Goal: Task Accomplishment & Management: Complete application form

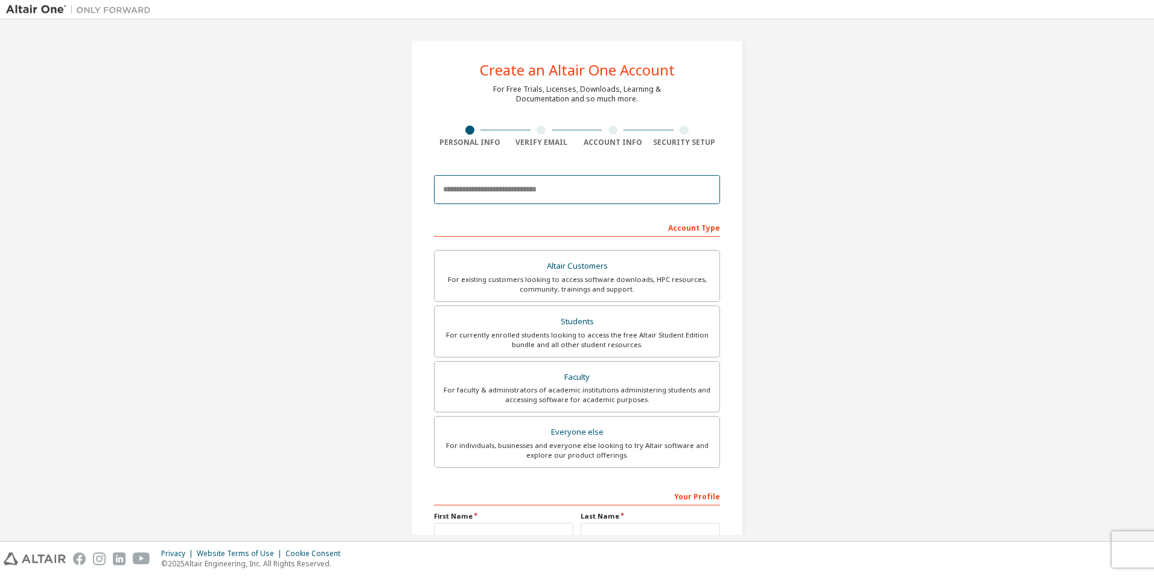
click at [512, 185] on input "email" at bounding box center [577, 189] width 286 height 29
type input "**********"
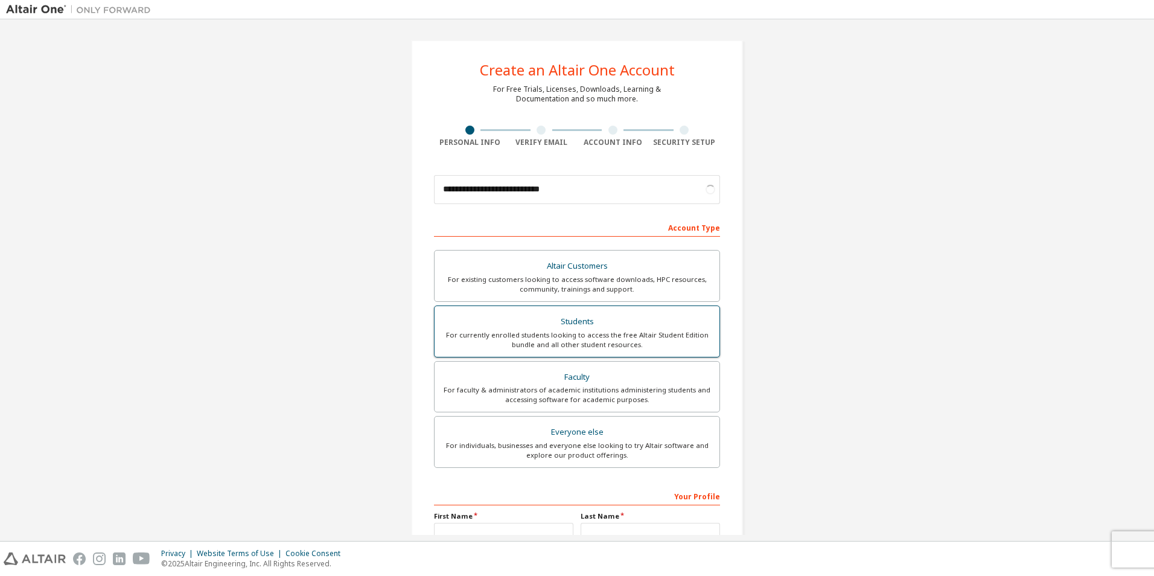
click at [620, 342] on div "For currently enrolled students looking to access the free Altair Student Editi…" at bounding box center [577, 339] width 270 height 19
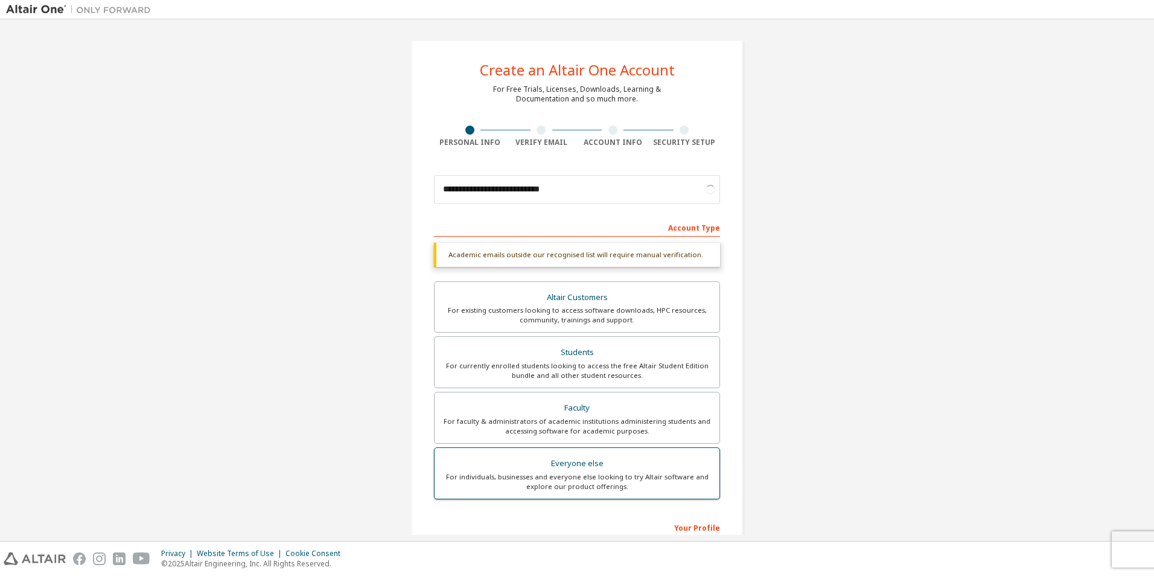
scroll to position [161, 0]
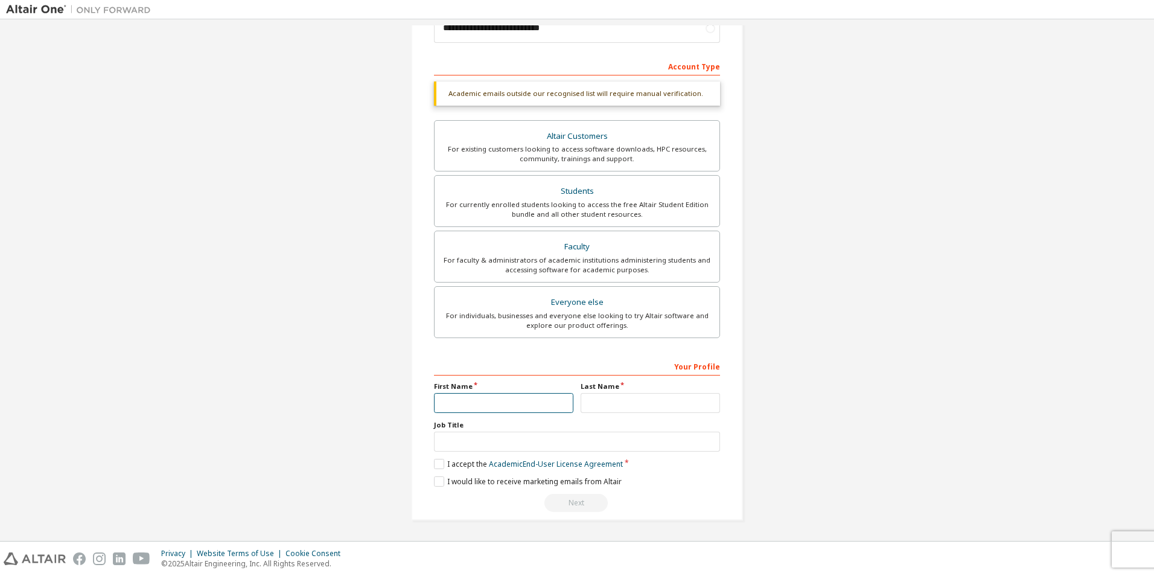
click at [468, 397] on input "text" at bounding box center [503, 403] width 139 height 20
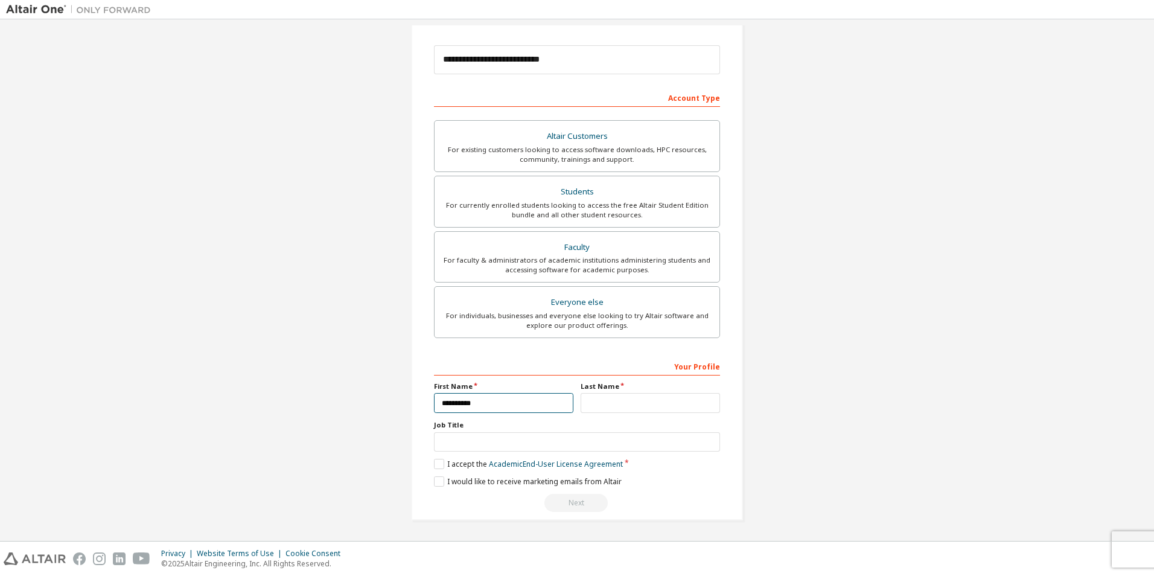
scroll to position [130, 0]
type input "**********"
type input "****"
click at [460, 464] on label "I accept the Academic End-User License Agreement" at bounding box center [528, 464] width 189 height 10
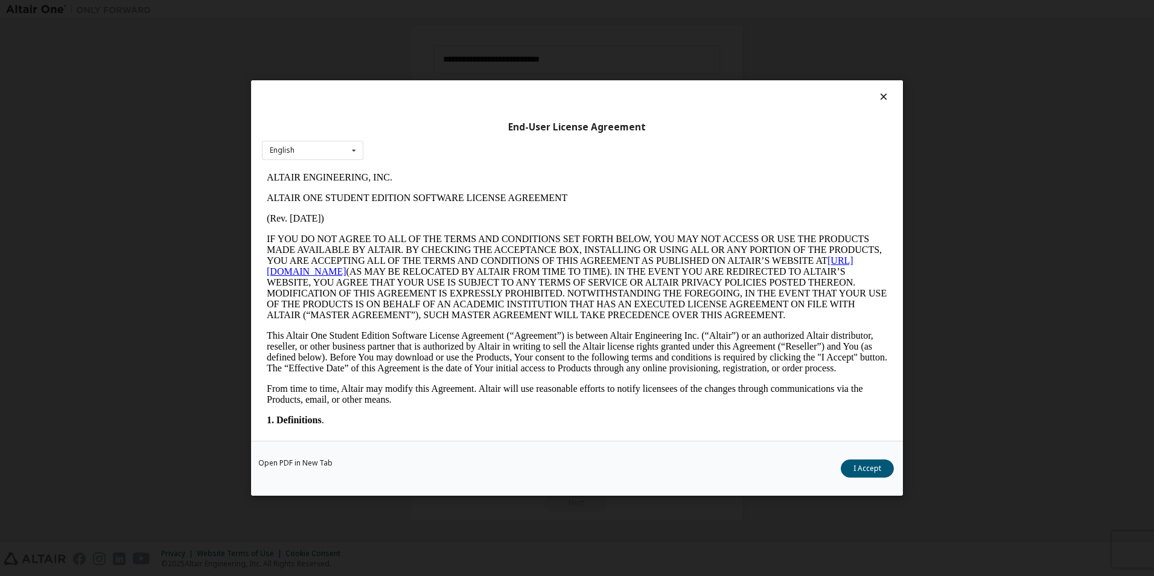
scroll to position [0, 0]
click at [885, 469] on button "I Accept" at bounding box center [867, 468] width 53 height 18
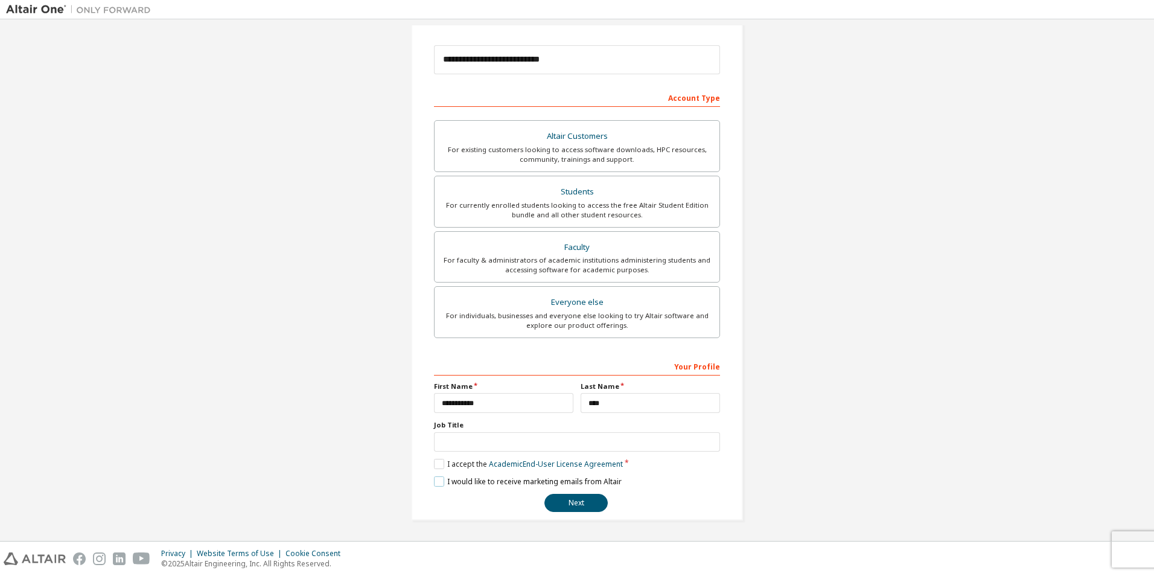
click at [541, 477] on label "I would like to receive marketing emails from Altair" at bounding box center [528, 481] width 188 height 10
click at [584, 502] on button "Next" at bounding box center [575, 503] width 63 height 18
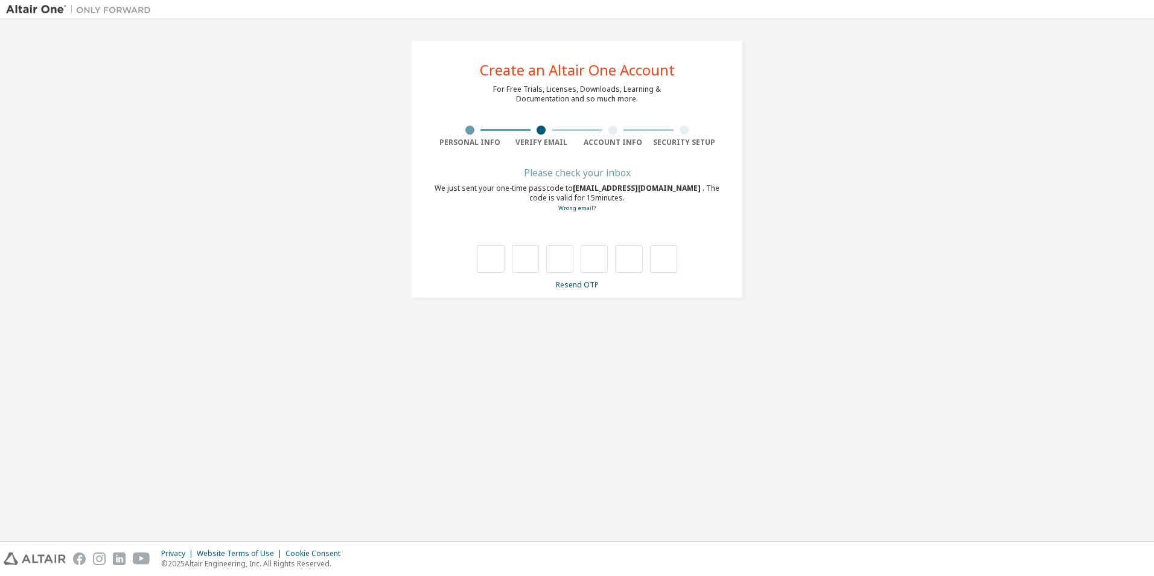
type input "*"
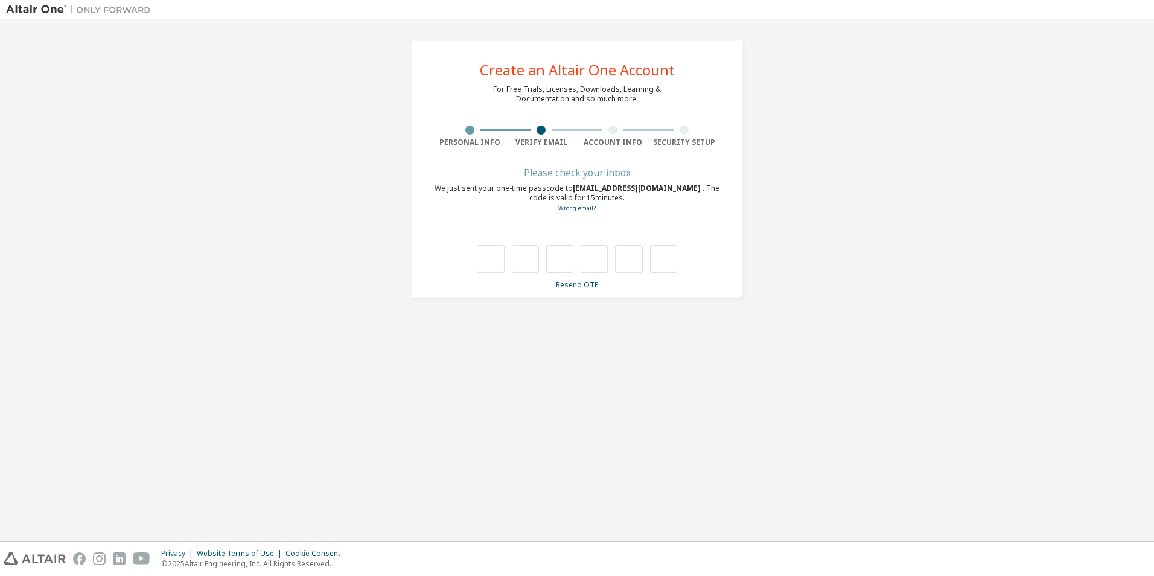
type input "*"
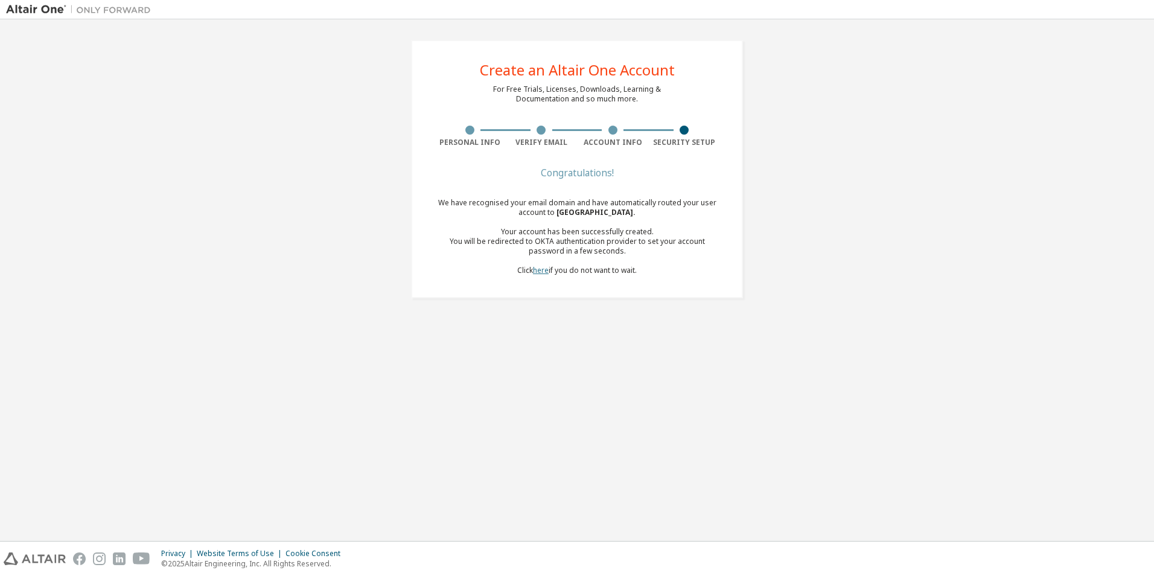
click at [538, 270] on link "here" at bounding box center [541, 270] width 16 height 10
